Goal: Task Accomplishment & Management: Manage account settings

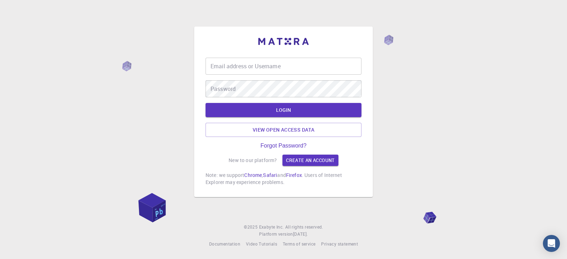
click at [233, 67] on input "Email address or Username" at bounding box center [283, 66] width 156 height 17
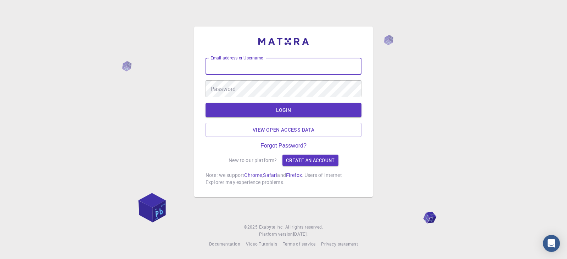
type input "kanrei"
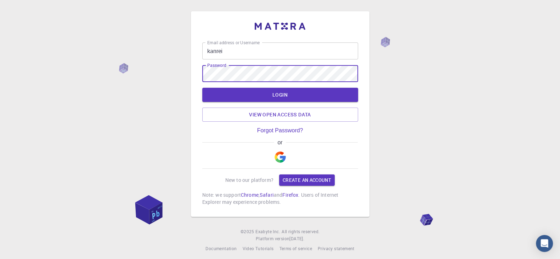
click at [202, 88] on button "LOGIN" at bounding box center [280, 95] width 156 height 14
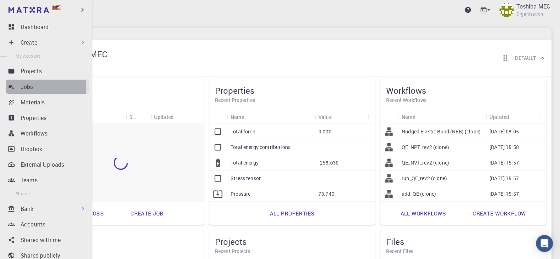
click at [24, 88] on p "Jobs" at bounding box center [27, 87] width 13 height 9
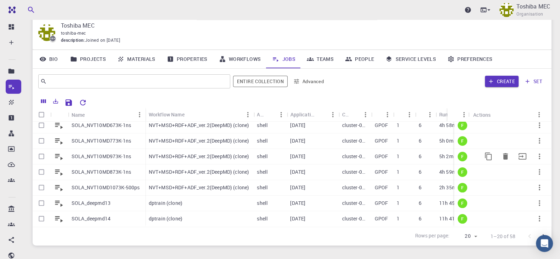
scroll to position [44, 0]
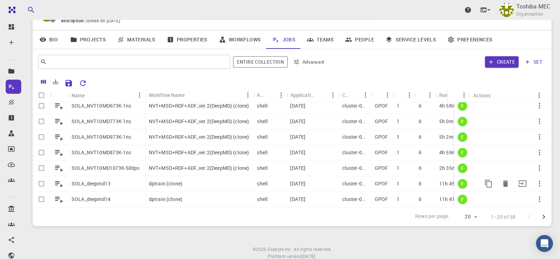
click at [131, 176] on div "SOLA_deepmd13" at bounding box center [106, 184] width 77 height 16
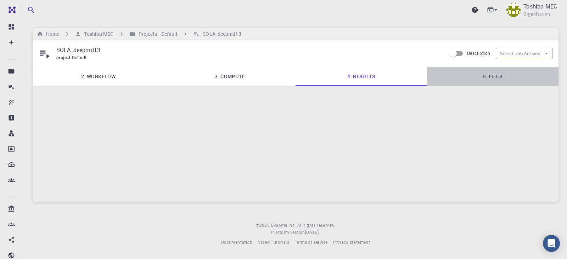
click at [487, 75] on link "5. Files" at bounding box center [492, 76] width 131 height 18
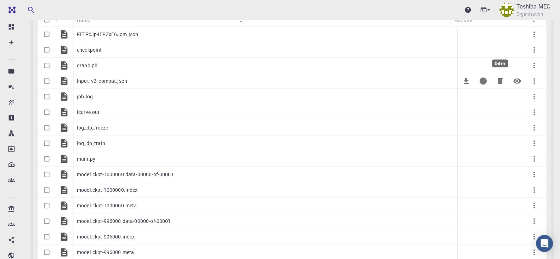
scroll to position [99, 0]
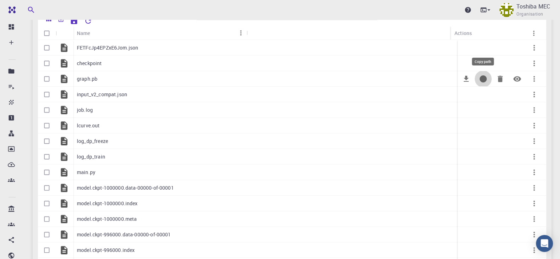
click at [485, 82] on icon "Copy path" at bounding box center [483, 79] width 9 height 9
click at [524, 8] on p "Toshiba MEC" at bounding box center [533, 6] width 34 height 9
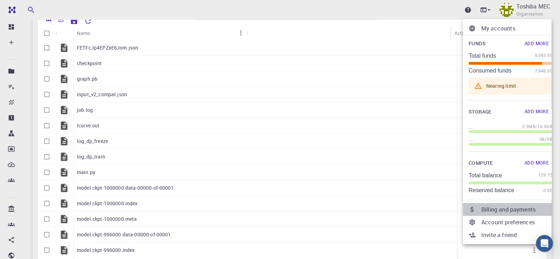
click at [472, 206] on icon at bounding box center [472, 209] width 7 height 7
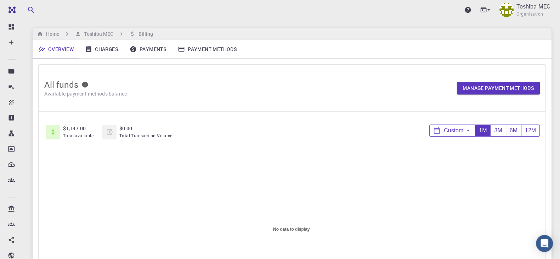
click at [156, 50] on link "Payments" at bounding box center [148, 49] width 48 height 18
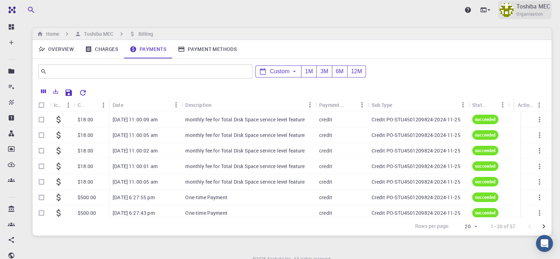
click at [526, 10] on p "Toshiba MEC" at bounding box center [533, 6] width 34 height 9
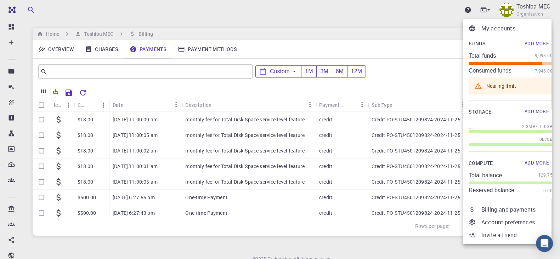
scroll to position [18, 0]
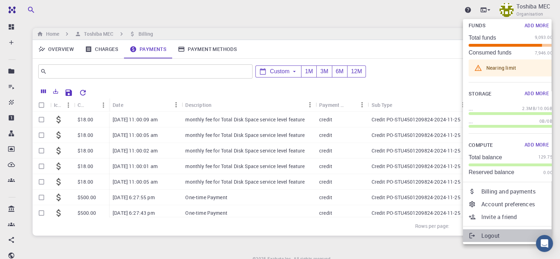
click at [505, 236] on p "Logout" at bounding box center [516, 236] width 71 height 9
